Goal: Navigation & Orientation: Find specific page/section

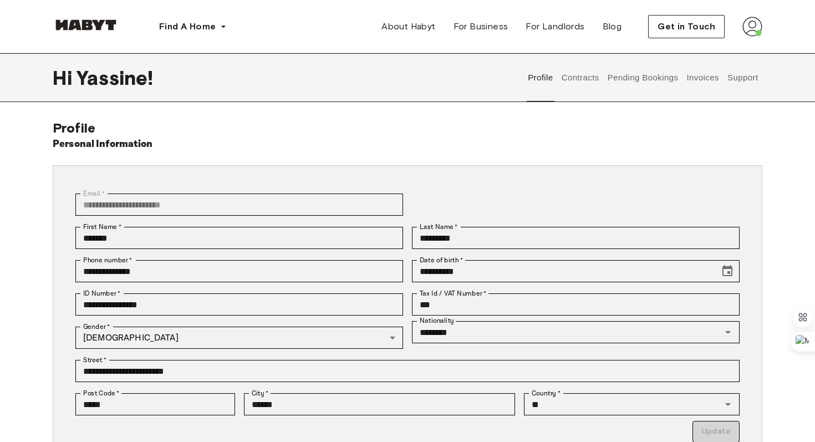
click at [631, 80] on button "Pending Bookings" at bounding box center [643, 77] width 74 height 49
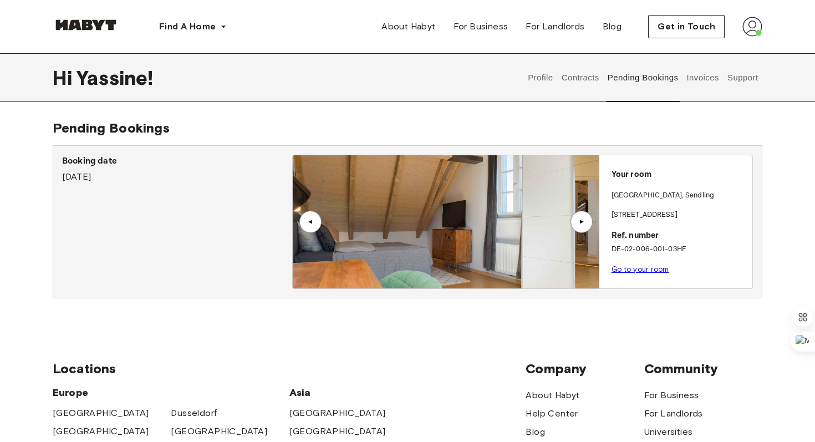
click at [583, 79] on button "Contracts" at bounding box center [580, 77] width 40 height 49
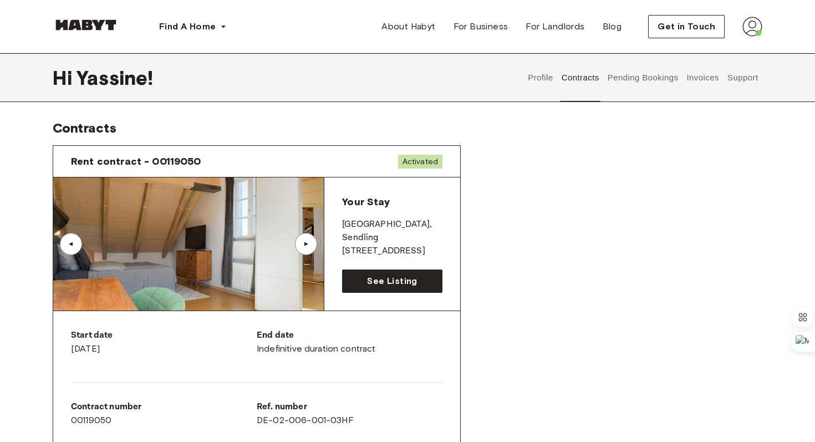
click at [695, 77] on button "Invoices" at bounding box center [702, 77] width 35 height 49
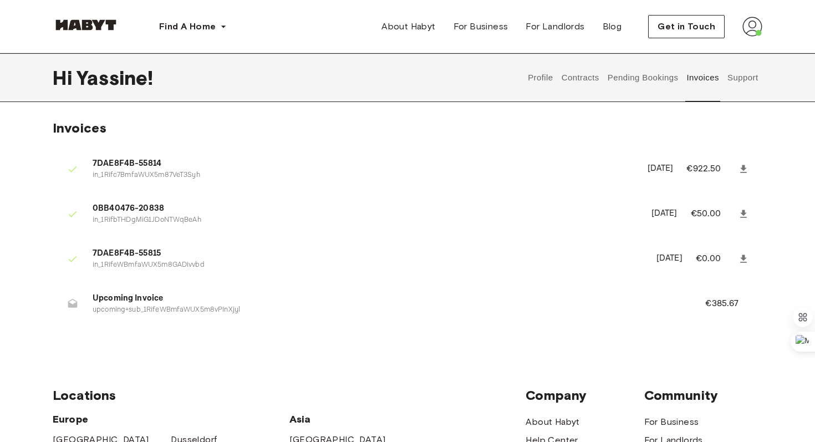
click at [531, 80] on button "Profile" at bounding box center [541, 77] width 28 height 49
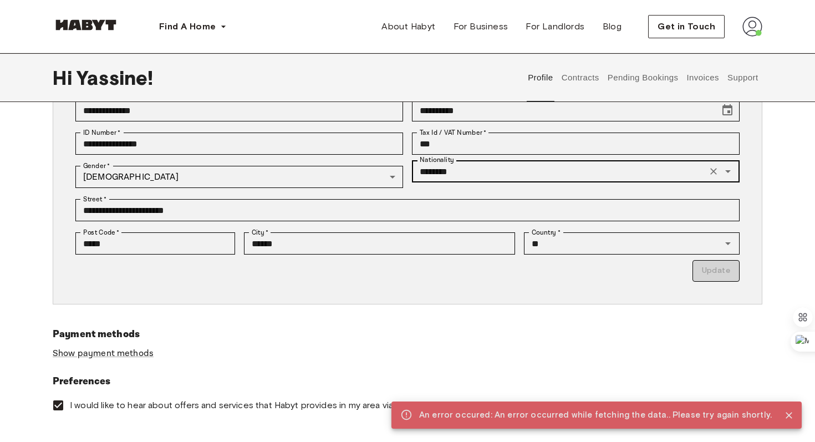
scroll to position [138, 0]
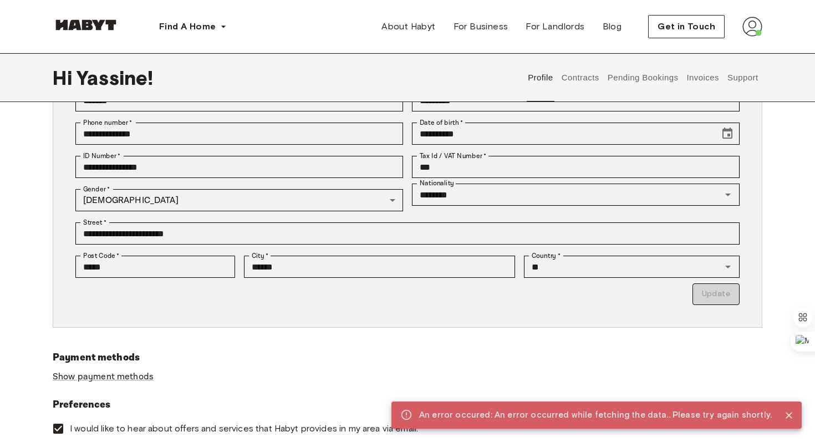
click at [572, 75] on button "Contracts" at bounding box center [580, 77] width 40 height 49
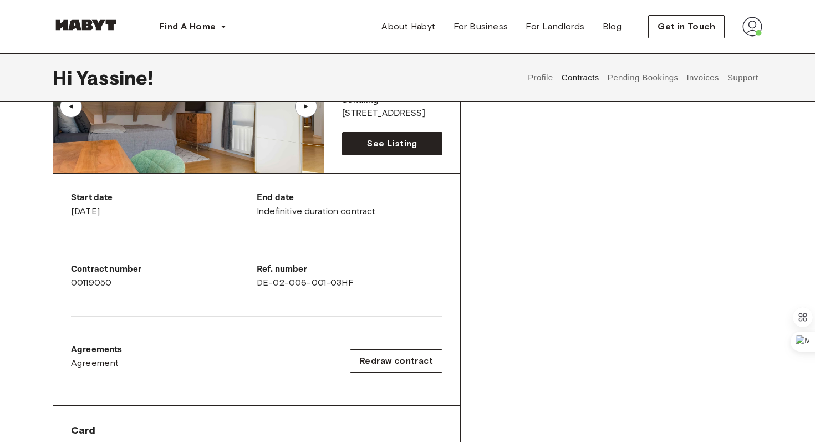
click at [634, 77] on button "Pending Bookings" at bounding box center [643, 77] width 74 height 49
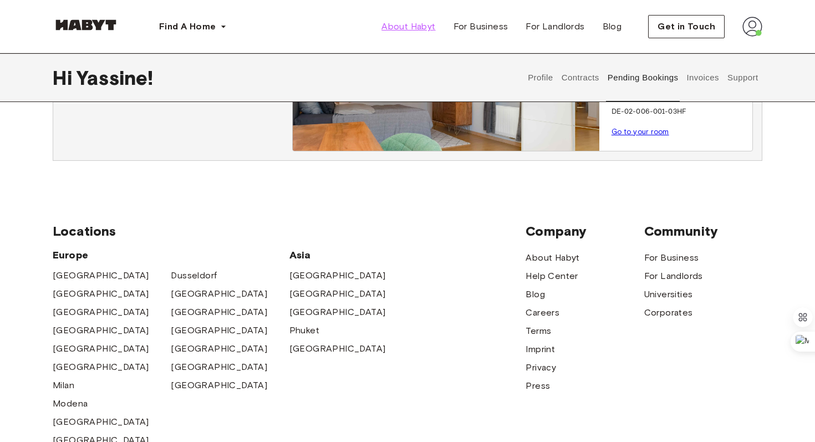
click at [410, 27] on span "About Habyt" at bounding box center [408, 26] width 54 height 13
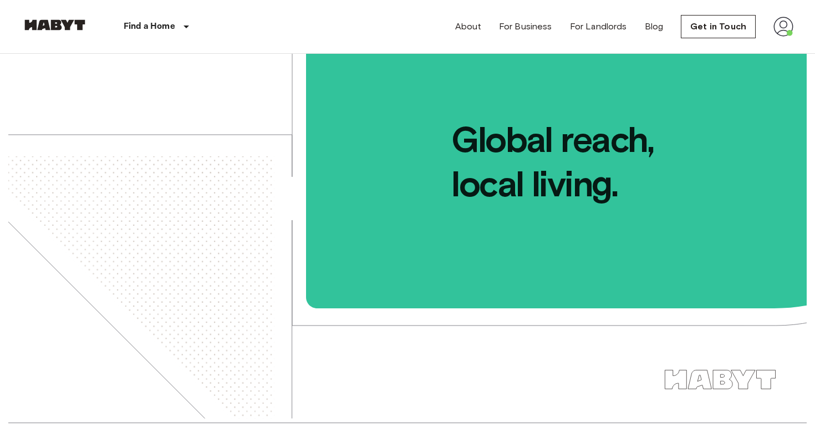
click at [181, 29] on icon at bounding box center [186, 26] width 13 height 13
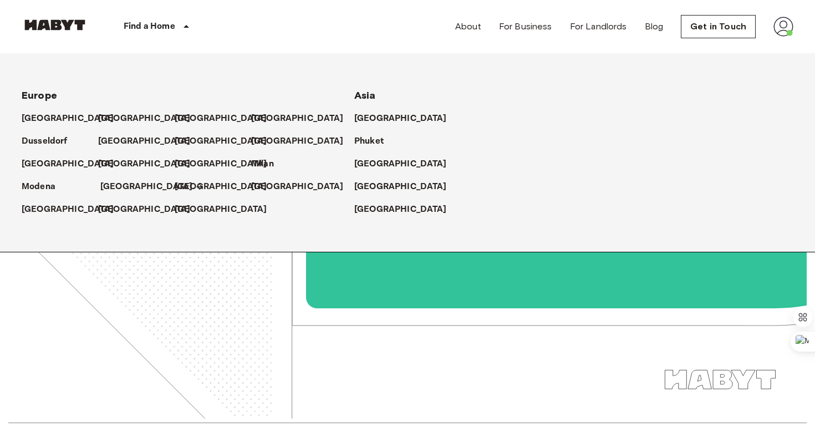
click at [124, 187] on p "[GEOGRAPHIC_DATA]" at bounding box center [146, 186] width 93 height 13
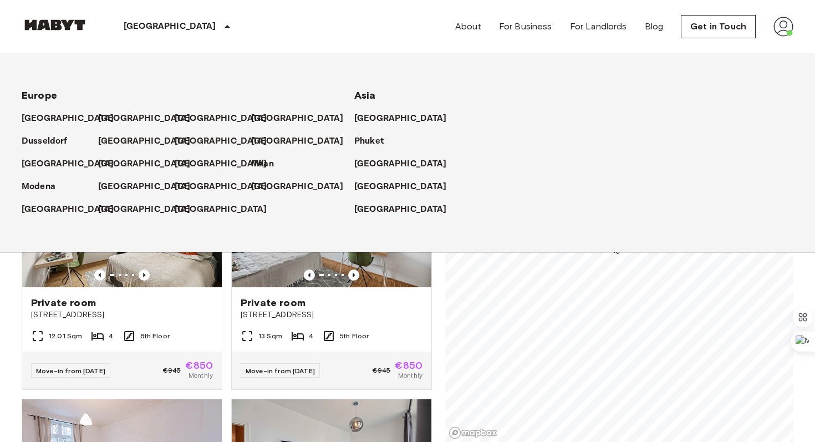
click at [422, 34] on div "[GEOGRAPHIC_DATA] [GEOGRAPHIC_DATA] [GEOGRAPHIC_DATA] [GEOGRAPHIC_DATA] [GEOGRA…" at bounding box center [408, 26] width 772 height 53
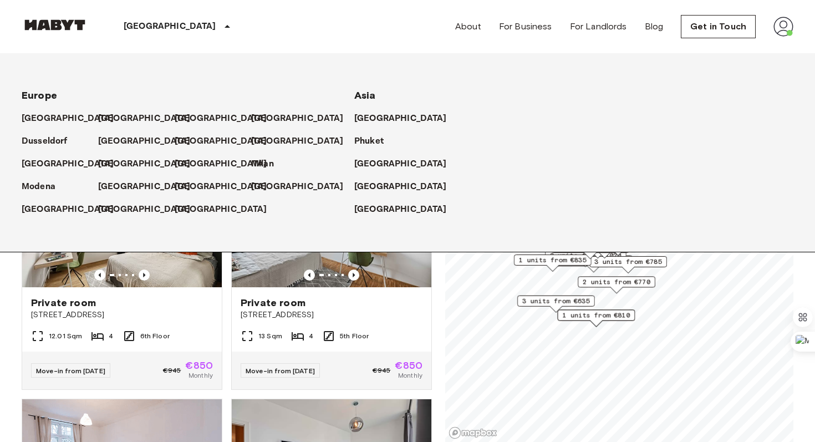
click at [221, 26] on icon at bounding box center [227, 26] width 13 height 13
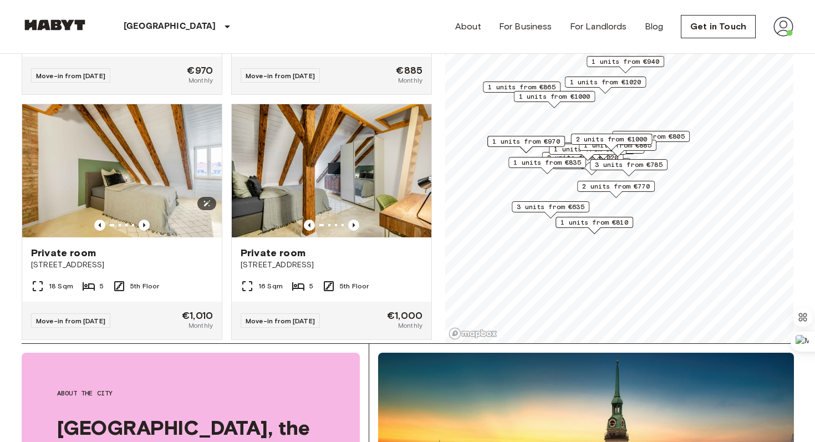
scroll to position [102, 0]
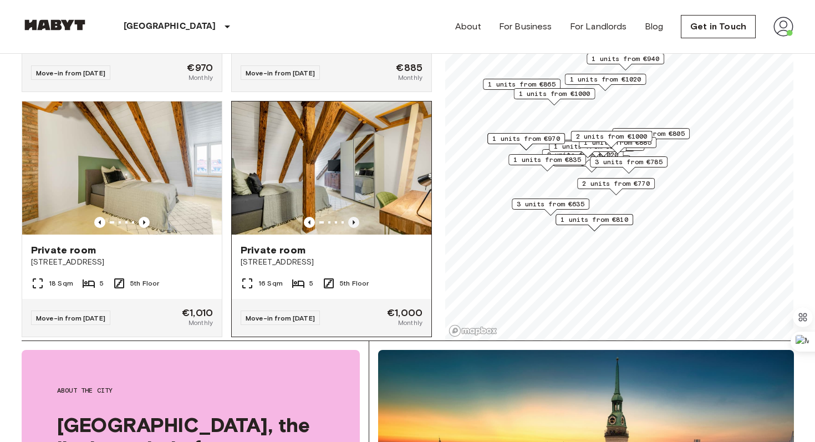
click at [358, 217] on icon "Previous image" at bounding box center [353, 222] width 11 height 11
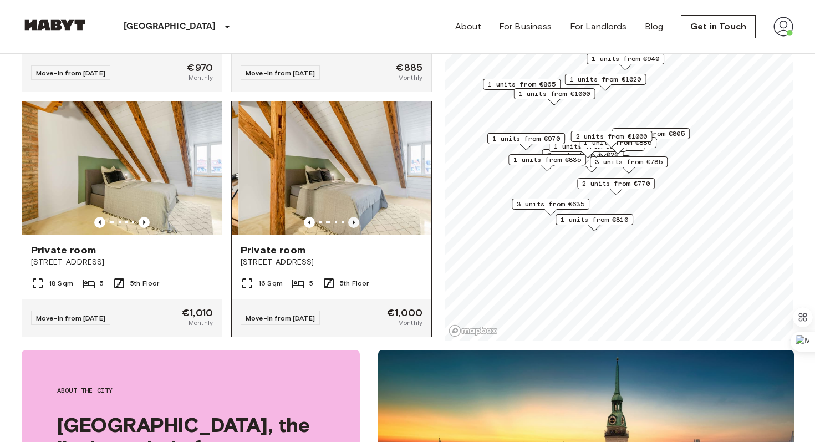
click at [358, 217] on icon "Previous image" at bounding box center [353, 222] width 11 height 11
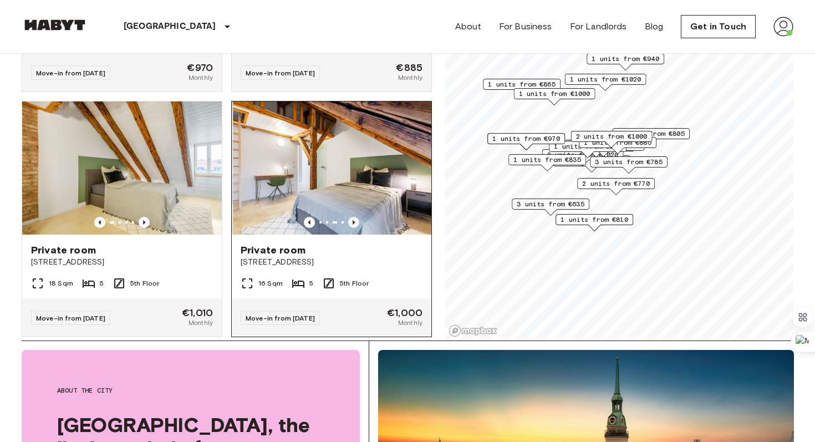
click at [358, 217] on icon "Previous image" at bounding box center [353, 222] width 11 height 11
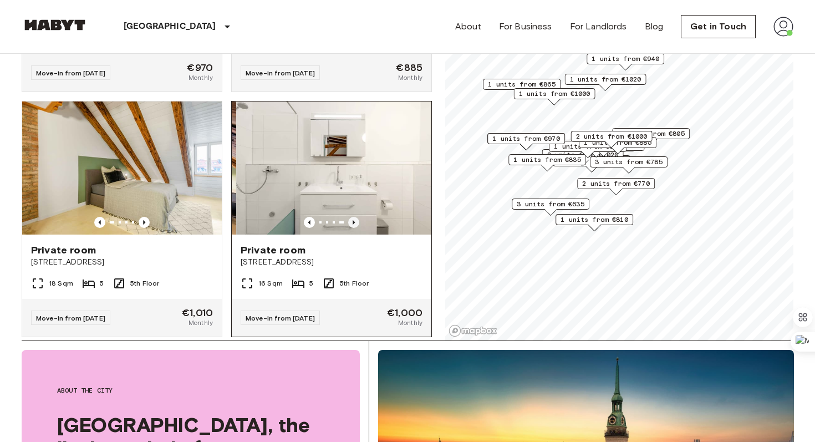
click at [358, 217] on icon "Previous image" at bounding box center [353, 222] width 11 height 11
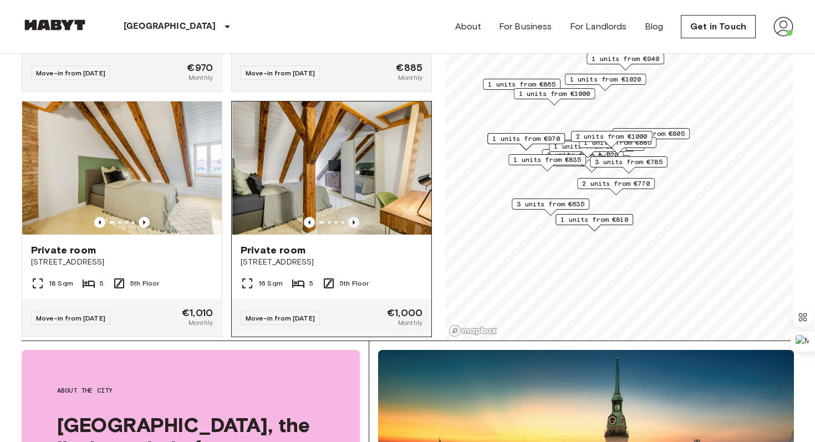
click at [358, 217] on icon "Previous image" at bounding box center [353, 222] width 11 height 11
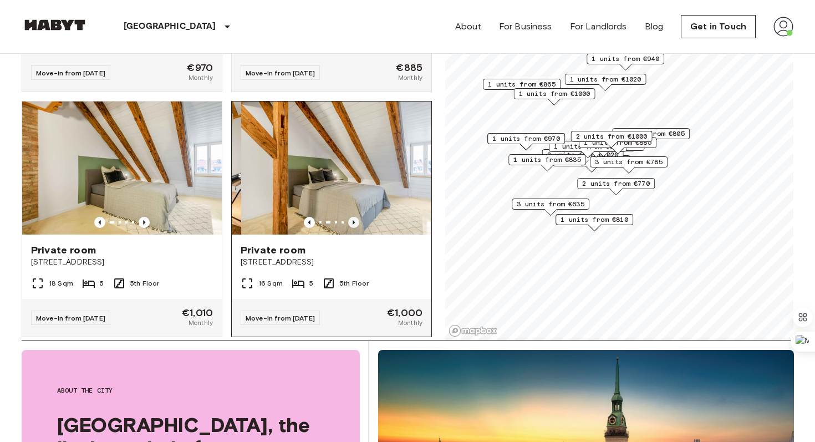
click at [358, 217] on icon "Previous image" at bounding box center [353, 222] width 11 height 11
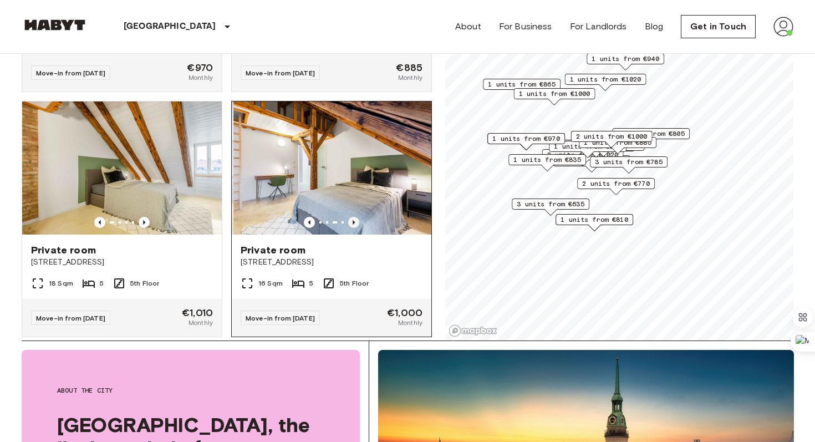
click at [358, 217] on icon "Previous image" at bounding box center [353, 222] width 11 height 11
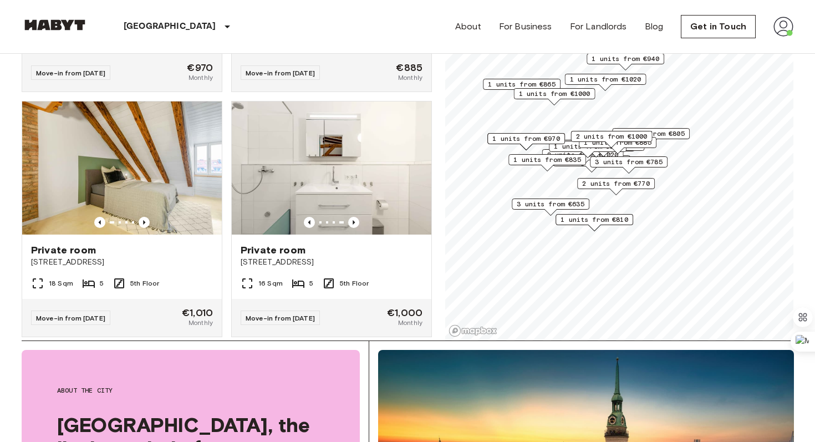
click at [777, 28] on img at bounding box center [783, 27] width 20 height 20
click at [722, 52] on li "Profile" at bounding box center [750, 47] width 111 height 20
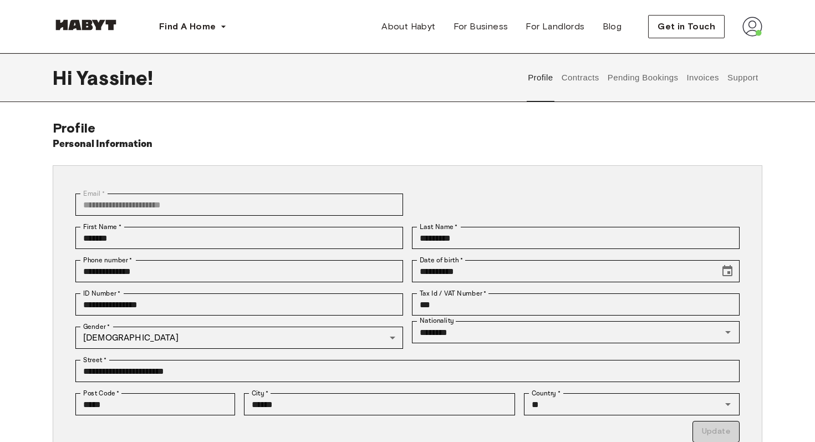
click at [593, 88] on button "Contracts" at bounding box center [580, 77] width 40 height 49
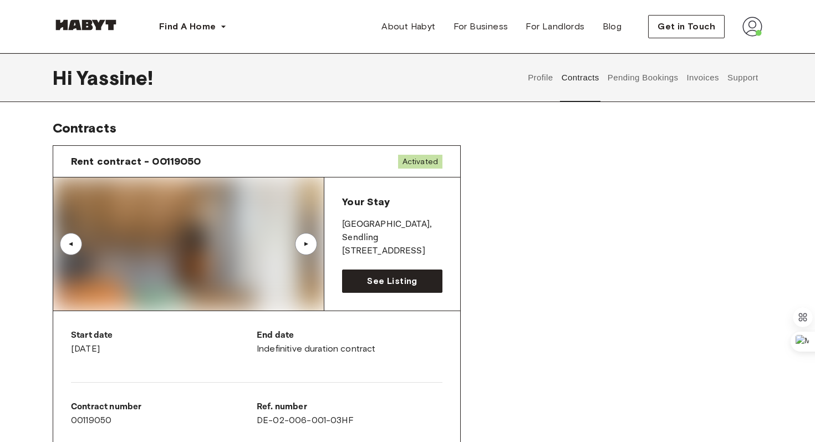
click at [635, 82] on button "Pending Bookings" at bounding box center [643, 77] width 74 height 49
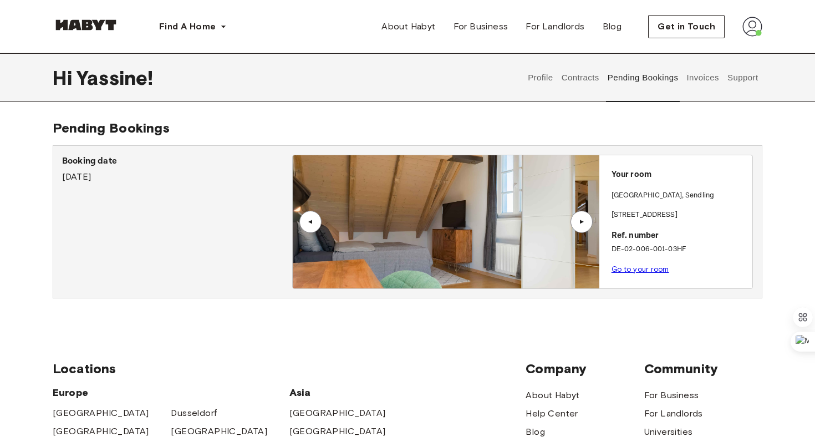
click at [648, 266] on link "Go to your room" at bounding box center [641, 269] width 58 height 8
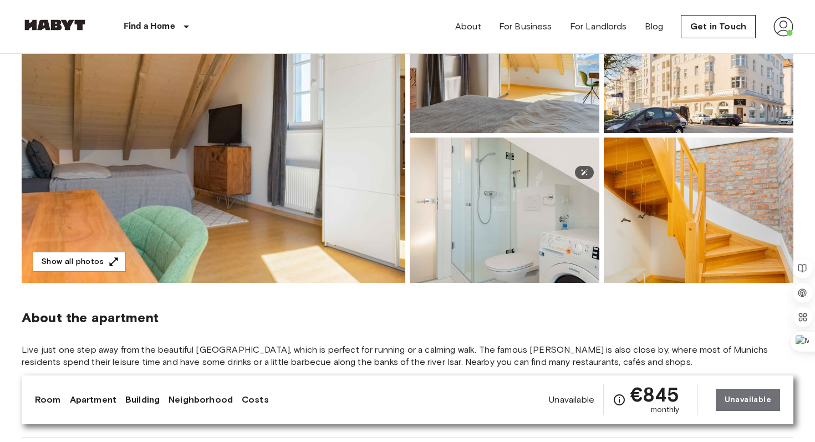
scroll to position [55, 0]
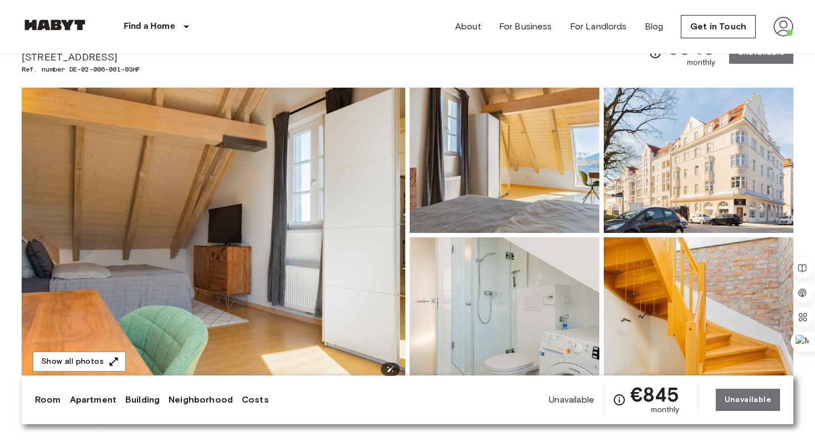
click at [226, 228] on img at bounding box center [214, 235] width 384 height 295
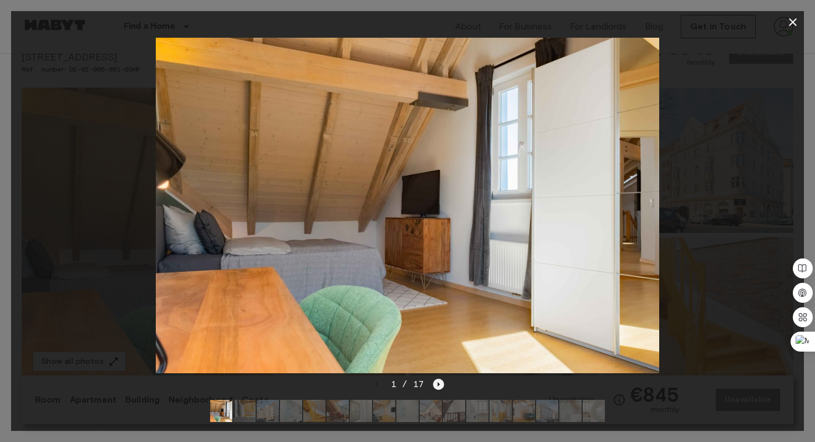
click at [438, 380] on icon "Next image" at bounding box center [438, 384] width 11 height 11
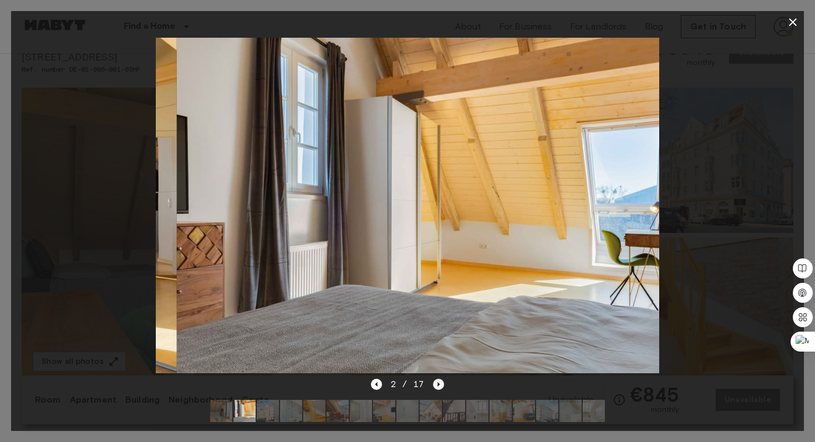
click at [438, 380] on icon "Next image" at bounding box center [438, 384] width 11 height 11
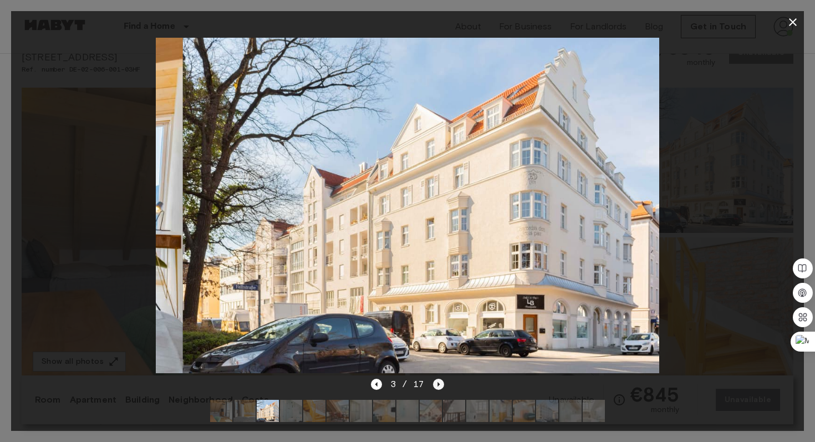
click at [438, 380] on icon "Next image" at bounding box center [438, 384] width 11 height 11
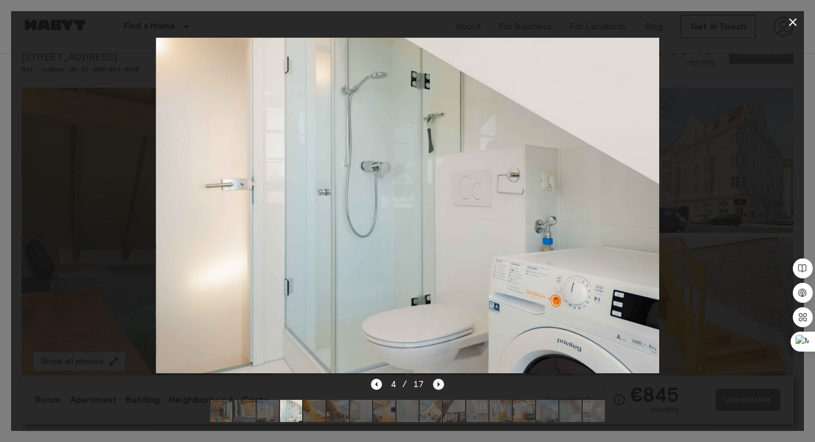
click at [439, 384] on icon "Next image" at bounding box center [438, 384] width 11 height 11
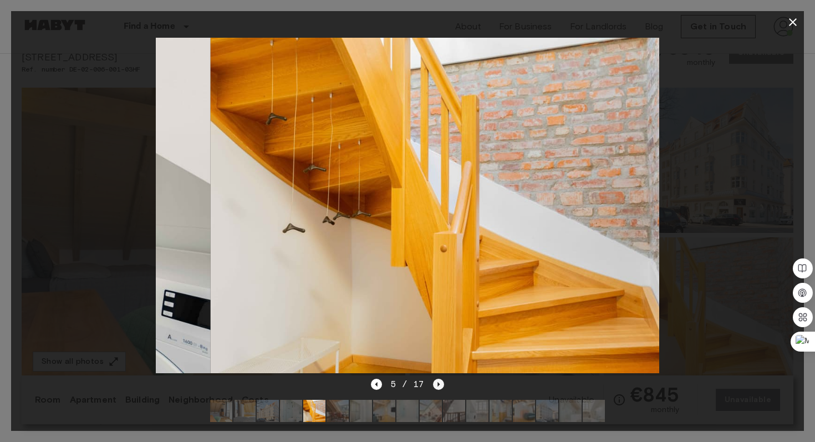
click at [439, 384] on icon "Next image" at bounding box center [438, 384] width 11 height 11
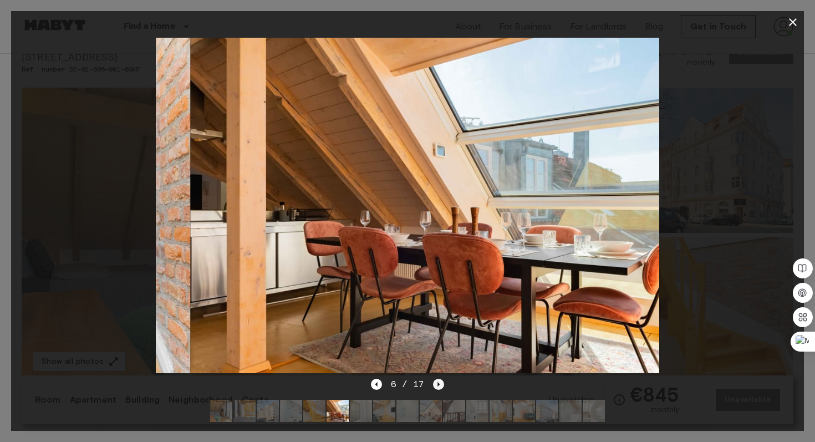
click at [439, 384] on icon "Next image" at bounding box center [438, 384] width 11 height 11
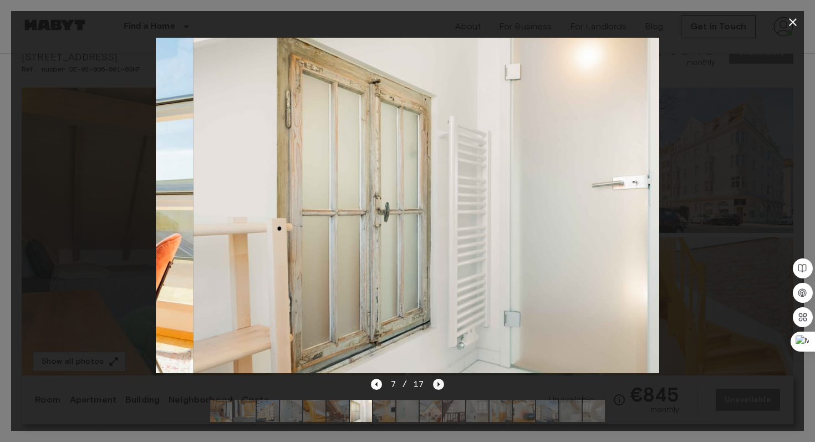
click at [439, 384] on icon "Next image" at bounding box center [438, 384] width 11 height 11
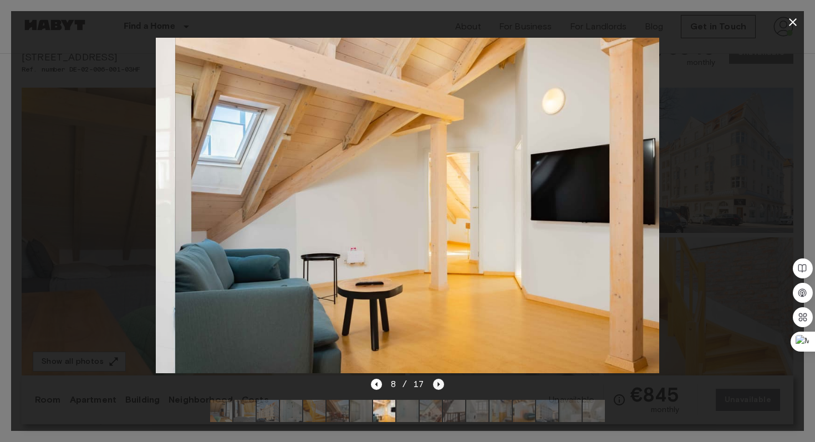
click at [439, 384] on icon "Next image" at bounding box center [438, 384] width 11 height 11
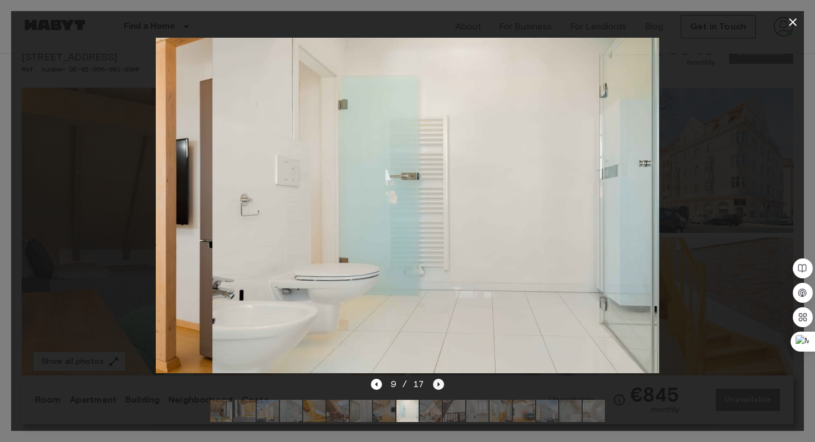
click at [439, 384] on icon "Next image" at bounding box center [438, 384] width 11 height 11
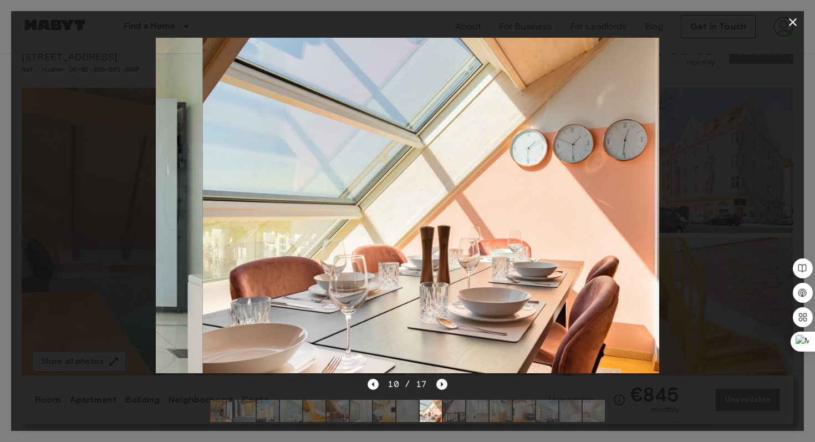
click at [439, 384] on icon "Next image" at bounding box center [441, 384] width 11 height 11
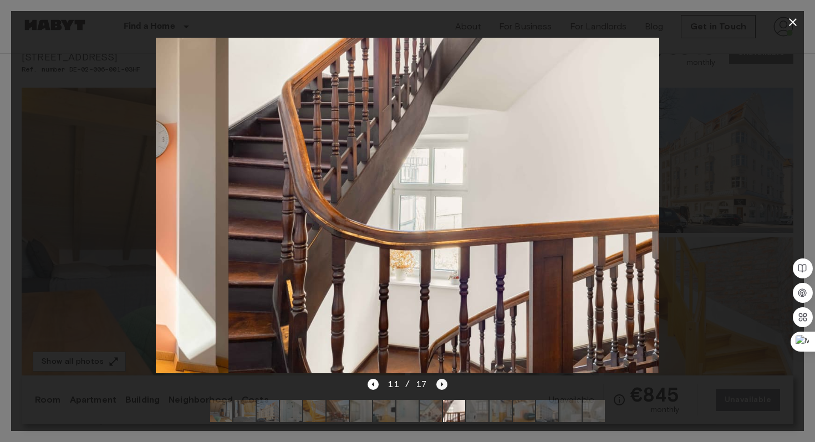
click at [439, 384] on icon "Next image" at bounding box center [441, 384] width 11 height 11
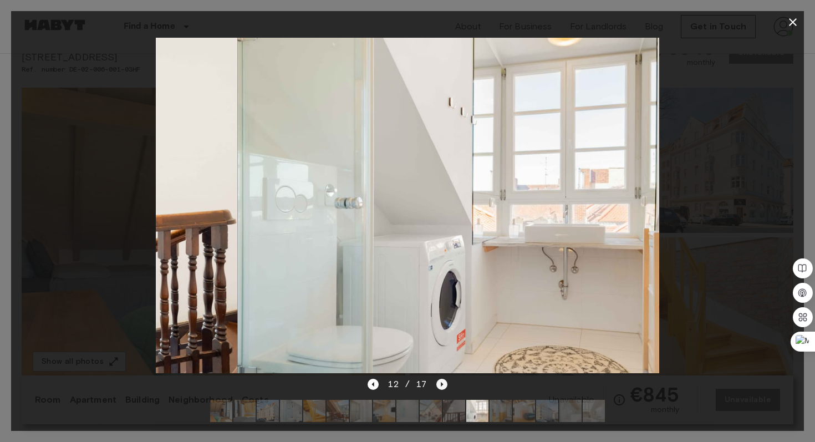
click at [439, 384] on icon "Next image" at bounding box center [441, 384] width 11 height 11
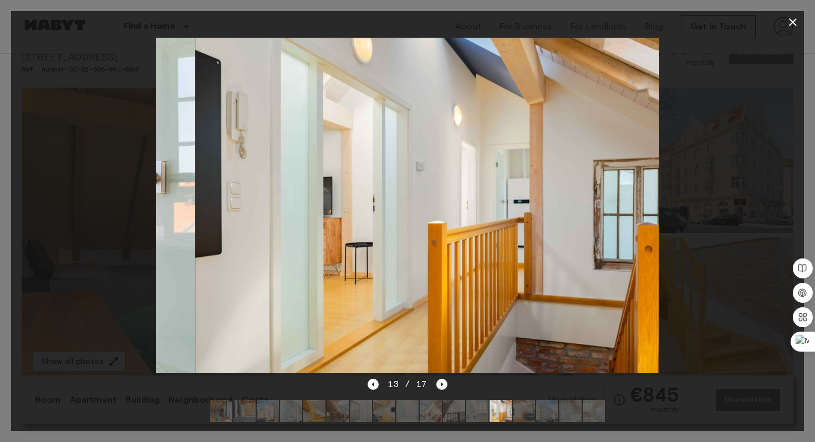
click at [439, 384] on icon "Next image" at bounding box center [441, 384] width 11 height 11
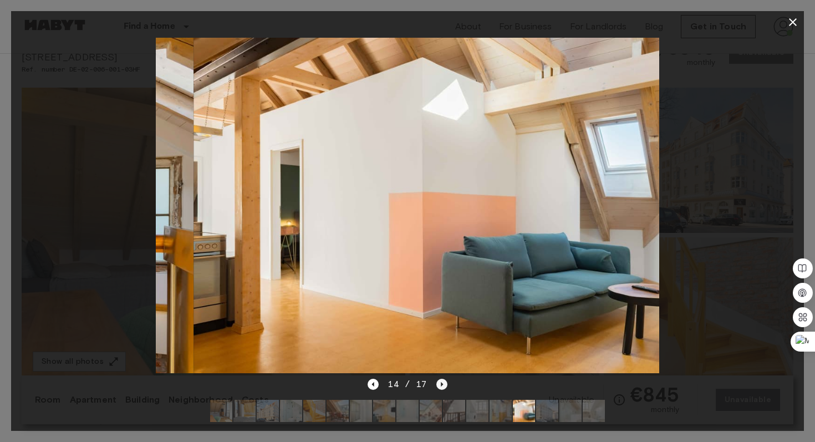
click at [439, 384] on icon "Next image" at bounding box center [441, 384] width 11 height 11
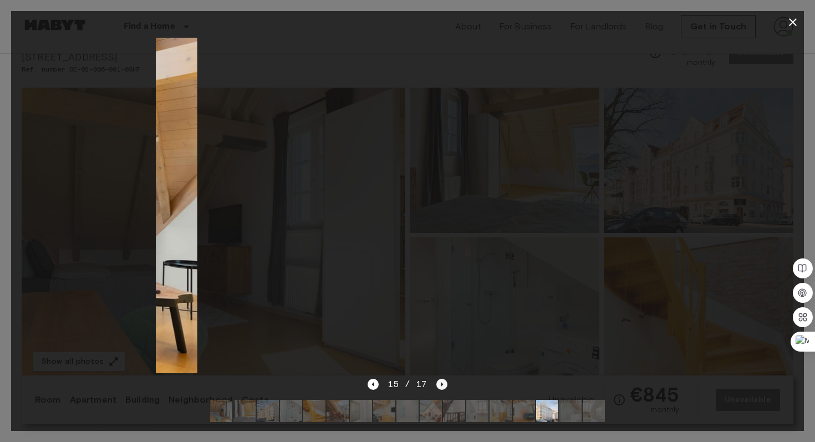
click at [439, 384] on icon "Next image" at bounding box center [441, 384] width 11 height 11
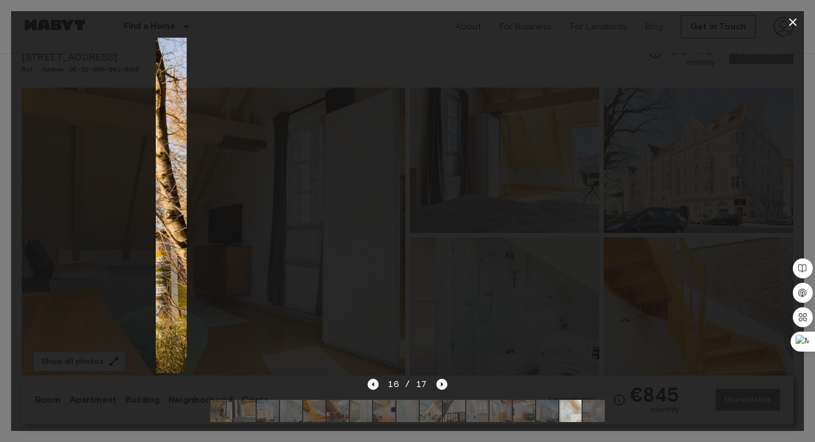
click at [439, 384] on icon "Next image" at bounding box center [441, 384] width 11 height 11
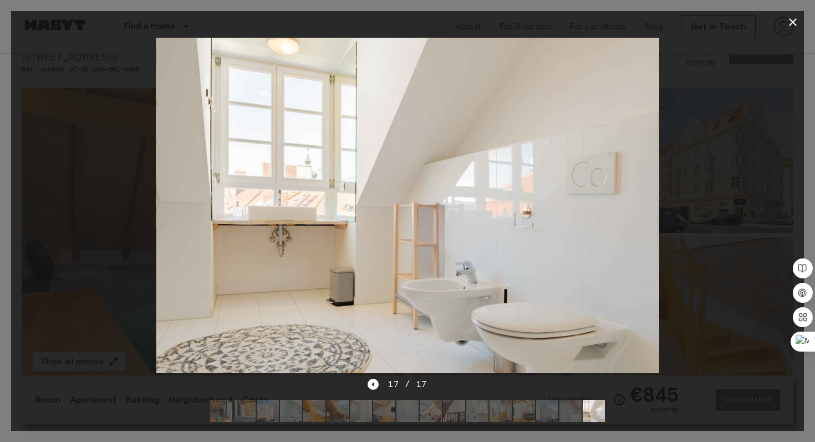
click at [791, 22] on icon "button" at bounding box center [792, 22] width 13 height 13
